Goal: Information Seeking & Learning: Learn about a topic

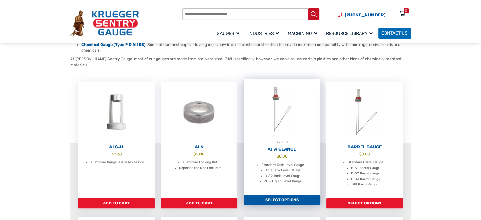
scroll to position [158, 0]
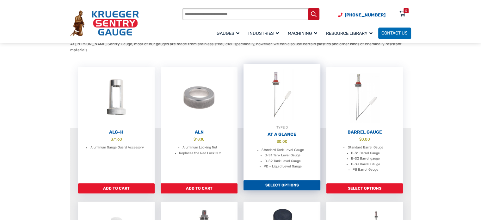
click at [282, 94] on img at bounding box center [281, 94] width 77 height 61
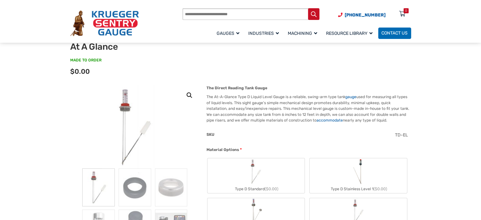
scroll to position [63, 0]
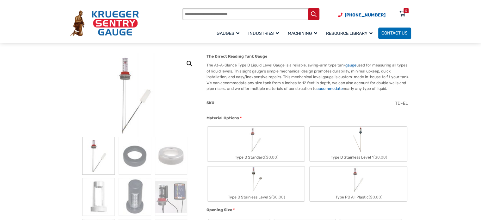
click at [125, 71] on img at bounding box center [135, 94] width 66 height 83
click at [186, 63] on link "🔍" at bounding box center [189, 63] width 11 height 11
drag, startPoint x: 254, startPoint y: 124, endPoint x: 125, endPoint y: 90, distance: 133.7
click at [125, 90] on img at bounding box center [135, 94] width 66 height 83
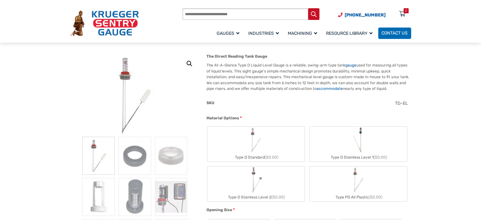
click at [188, 62] on link "🔍" at bounding box center [189, 63] width 11 height 11
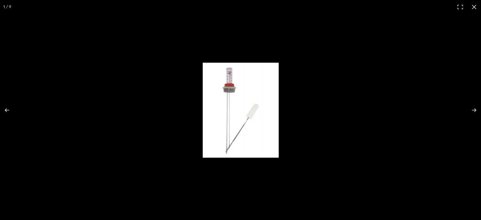
click at [232, 97] on img at bounding box center [241, 110] width 76 height 95
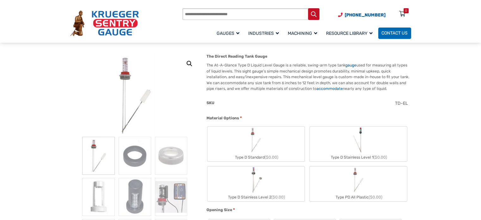
click at [186, 63] on link "🔍" at bounding box center [189, 63] width 11 height 11
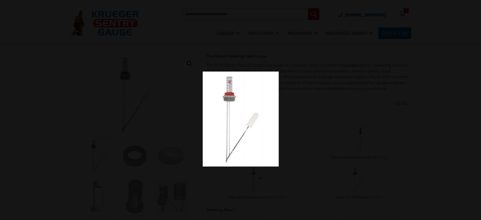
click at [188, 75] on div at bounding box center [240, 110] width 481 height 220
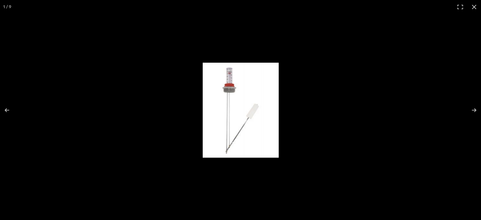
click at [231, 86] on img at bounding box center [241, 110] width 76 height 95
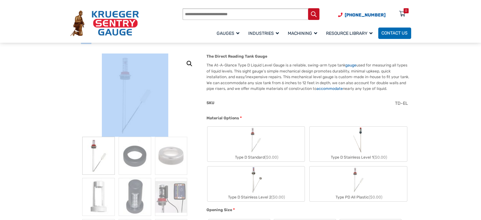
drag, startPoint x: 82, startPoint y: 53, endPoint x: 94, endPoint y: 88, distance: 37.7
drag, startPoint x: 125, startPoint y: 82, endPoint x: 101, endPoint y: 91, distance: 25.8
click at [102, 91] on img at bounding box center [135, 94] width 66 height 83
